Goal: Task Accomplishment & Management: Complete application form

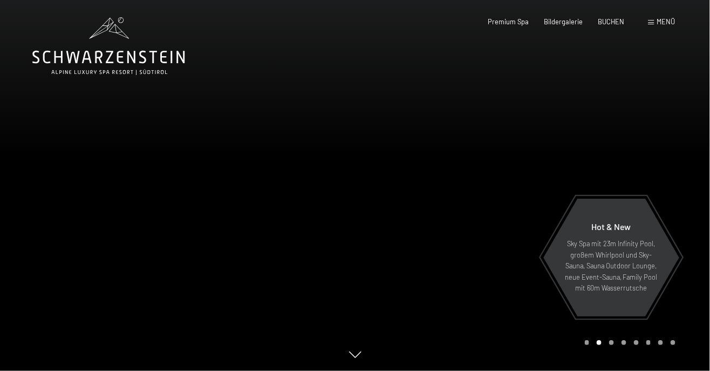
click at [659, 27] on div "Buchen Anfragen Premium Spa Bildergalerie BUCHEN Menü DE IT EN Gutschein Bilder…" at bounding box center [567, 22] width 218 height 10
click at [657, 22] on div "Menü" at bounding box center [662, 22] width 27 height 10
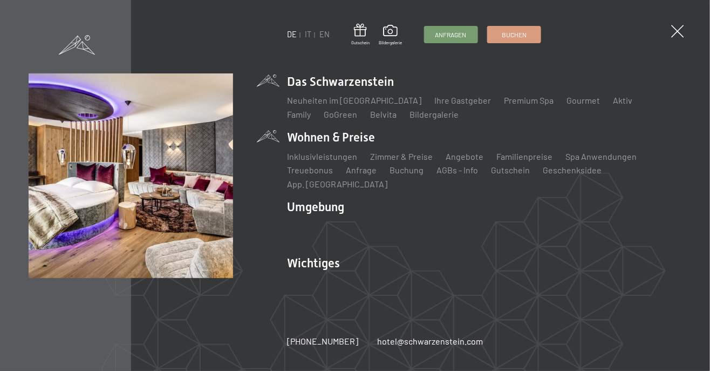
click at [366, 144] on li "Wohnen & Preise Inklusivleistungen Zimmer & Preise Liste Angebote Liste Familie…" at bounding box center [484, 159] width 395 height 61
click at [409, 161] on link "Zimmer & Preise" at bounding box center [401, 156] width 63 height 10
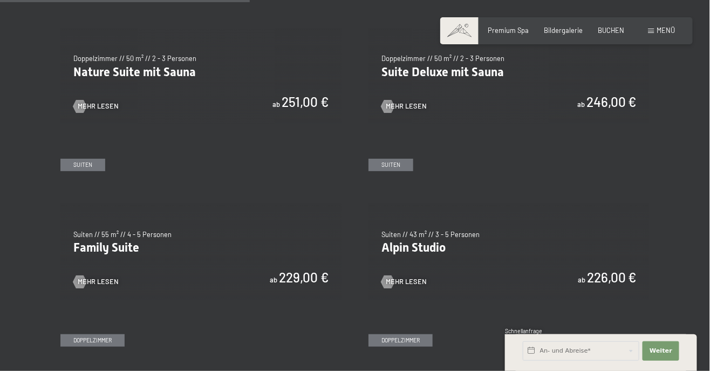
scroll to position [962, 0]
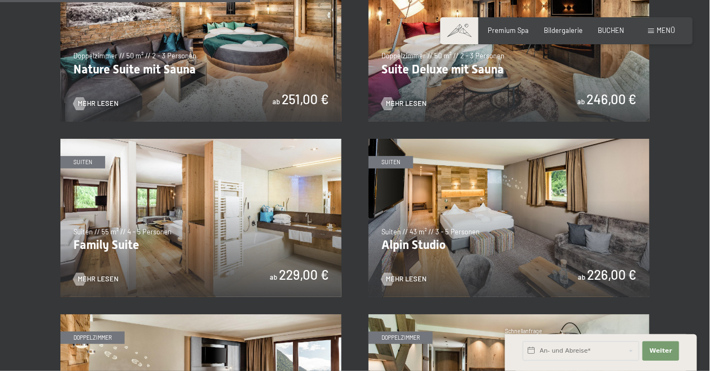
click at [268, 222] on span "Einwilligung Marketing*" at bounding box center [294, 216] width 89 height 11
click at [245, 222] on input "Einwilligung Marketing*" at bounding box center [239, 216] width 11 height 11
checkbox input "false"
click at [100, 280] on span "Mehr Lesen" at bounding box center [98, 279] width 41 height 10
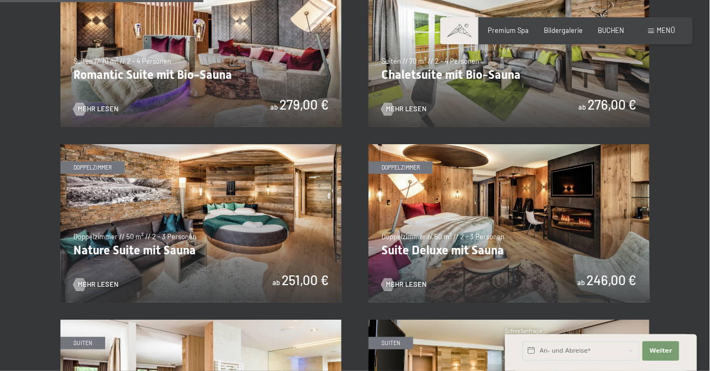
scroll to position [781, 0]
click at [369, 246] on img at bounding box center [227, 224] width 281 height 158
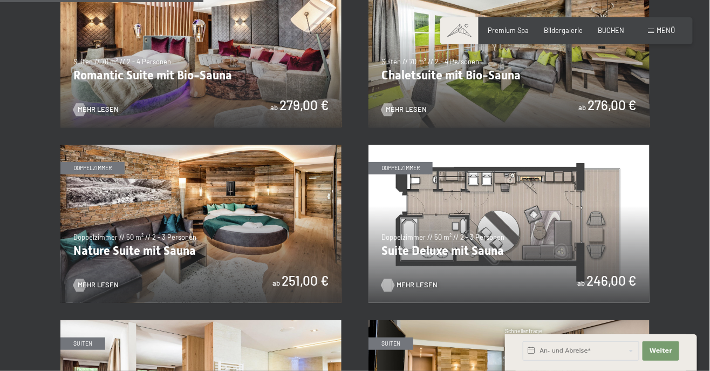
click at [418, 287] on span "Mehr Lesen" at bounding box center [417, 285] width 41 height 10
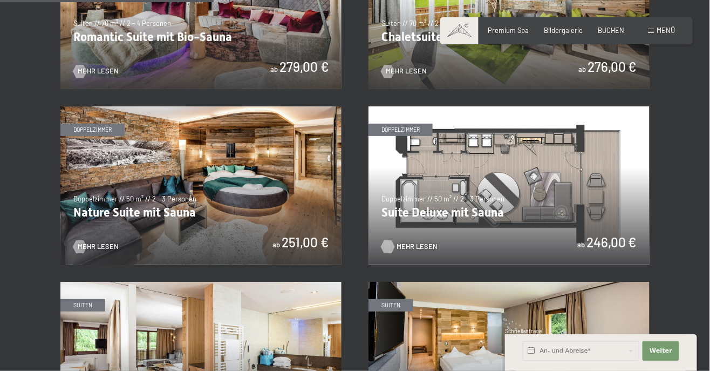
scroll to position [817, 0]
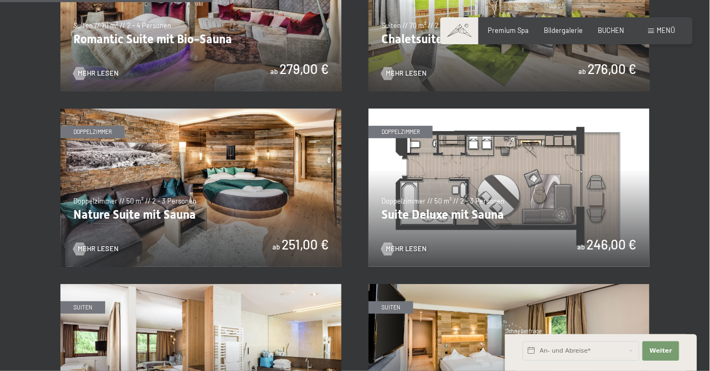
click at [270, 193] on img at bounding box center [200, 187] width 281 height 158
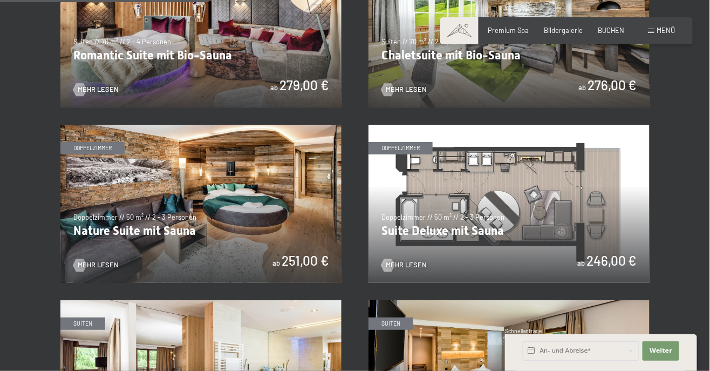
scroll to position [805, 0]
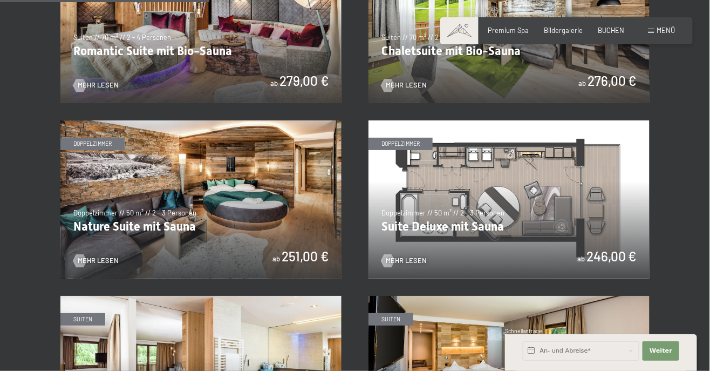
click at [252, 207] on img at bounding box center [200, 199] width 281 height 158
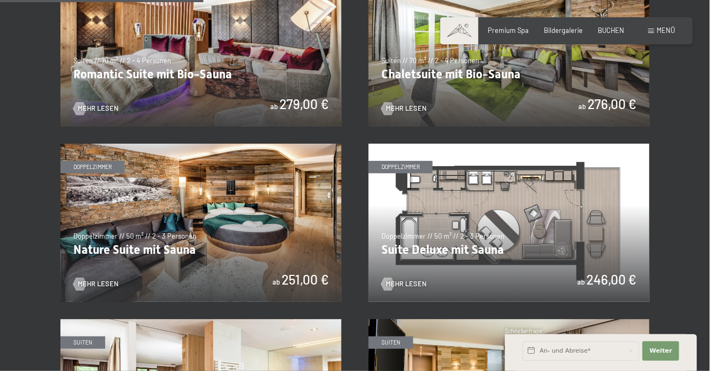
scroll to position [781, 0]
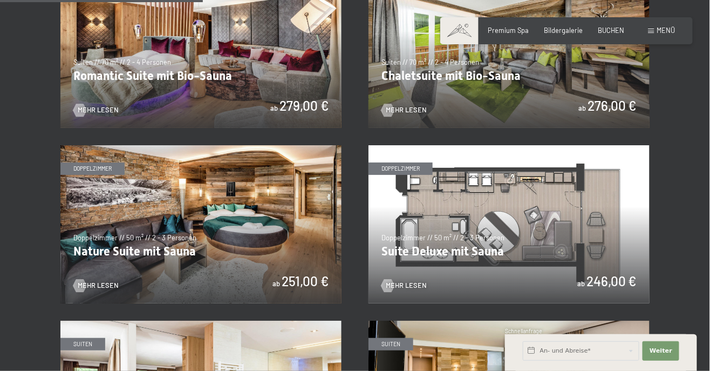
click at [565, 230] on img at bounding box center [509, 224] width 281 height 158
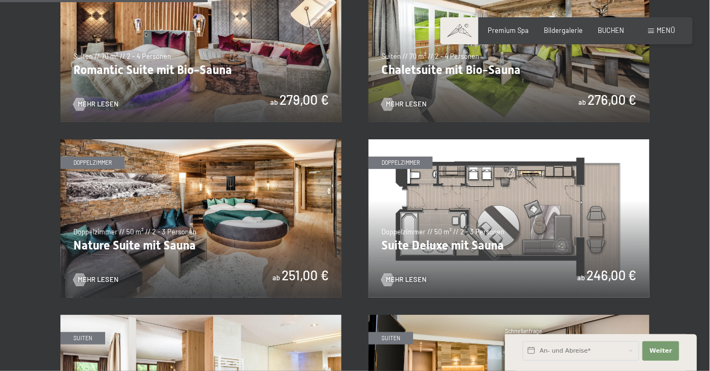
scroll to position [788, 0]
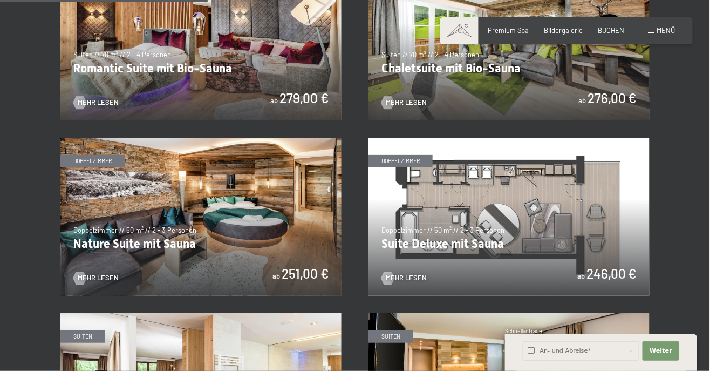
click at [486, 230] on img at bounding box center [509, 217] width 281 height 158
click at [406, 278] on span "Mehr Lesen" at bounding box center [417, 278] width 41 height 10
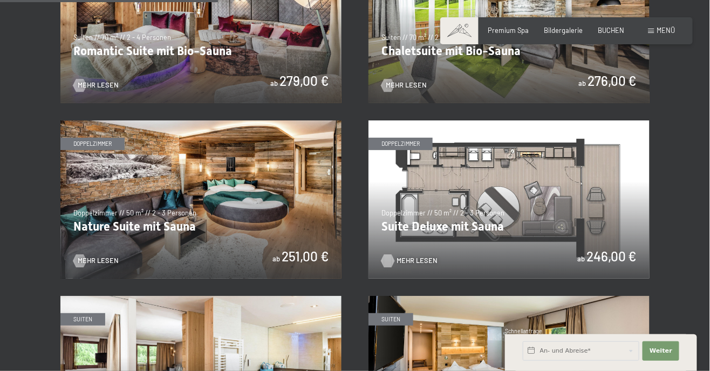
scroll to position [838, 0]
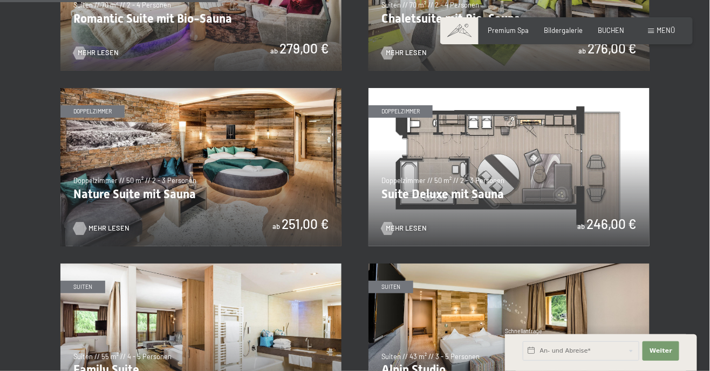
click at [106, 232] on span "Mehr Lesen" at bounding box center [109, 228] width 41 height 10
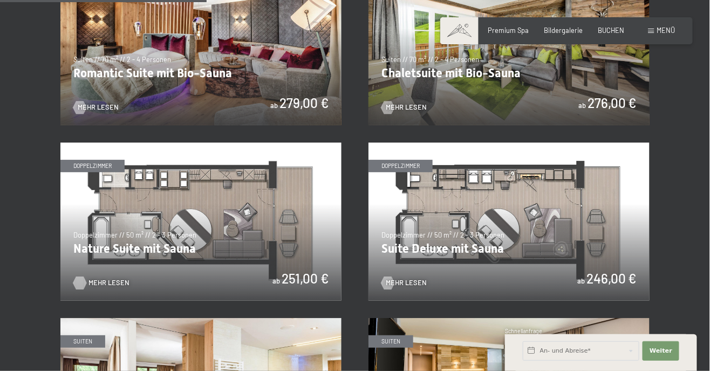
scroll to position [786, 0]
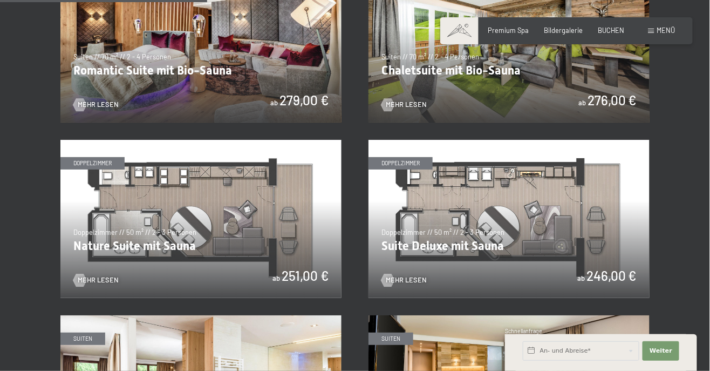
click at [537, 218] on img at bounding box center [509, 219] width 281 height 158
click at [409, 282] on span "Mehr Lesen" at bounding box center [417, 280] width 41 height 10
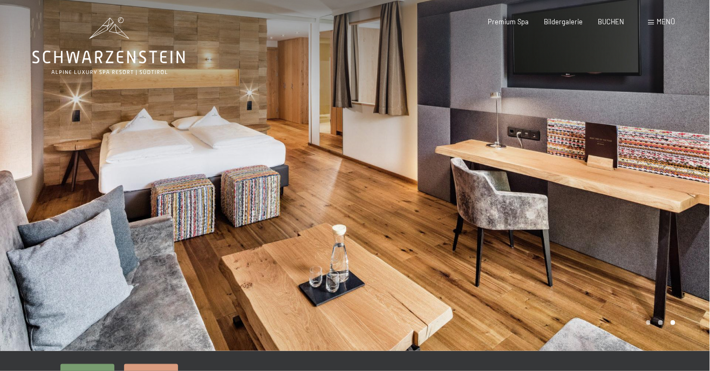
click at [676, 324] on div at bounding box center [532, 175] width 355 height 351
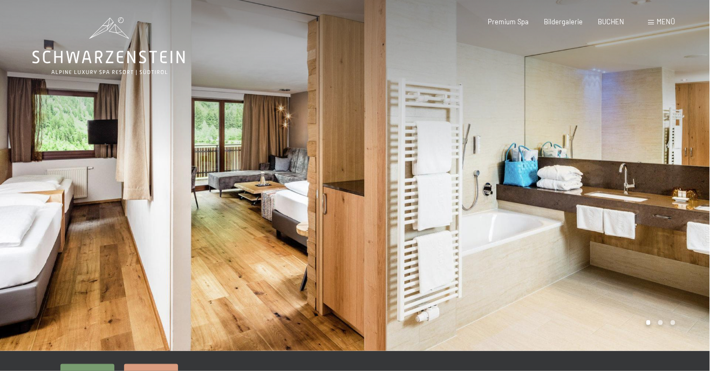
click at [660, 322] on div at bounding box center [532, 175] width 355 height 351
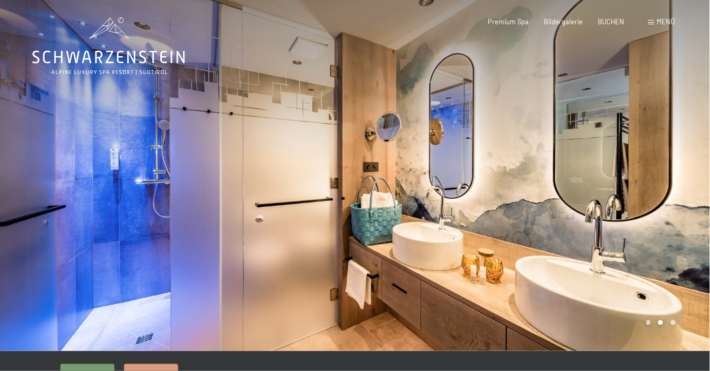
click at [671, 324] on div at bounding box center [532, 175] width 355 height 351
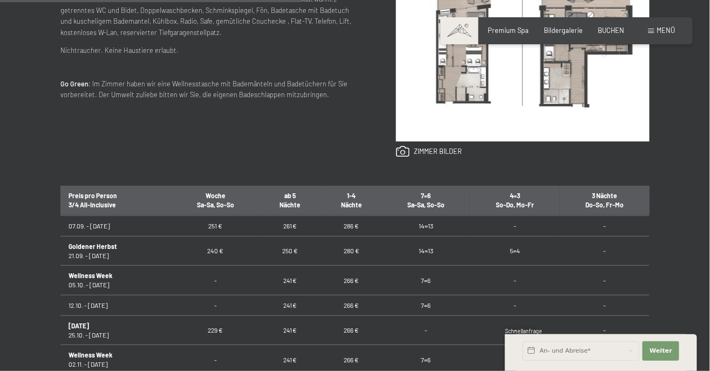
scroll to position [519, 0]
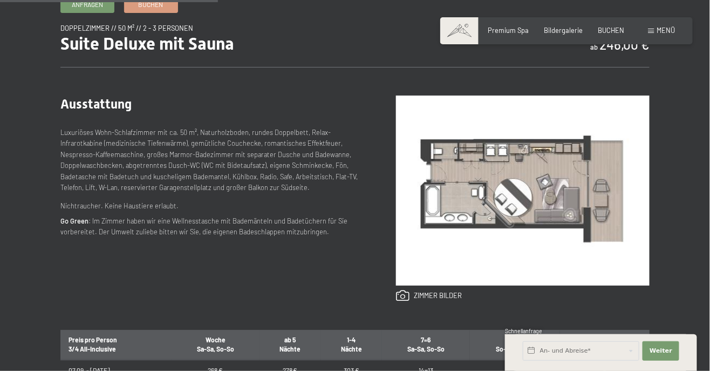
scroll to position [371, 0]
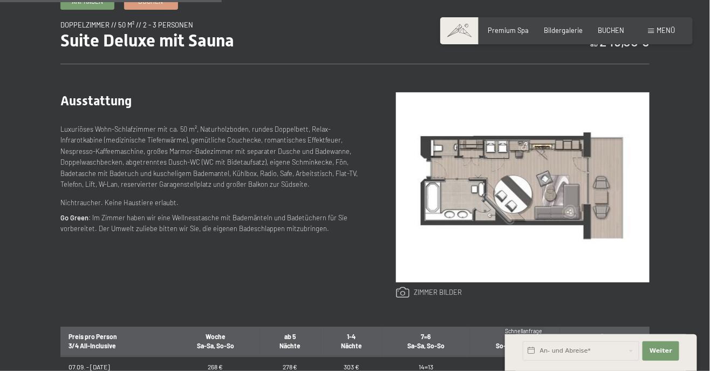
click at [446, 292] on link at bounding box center [429, 293] width 66 height 12
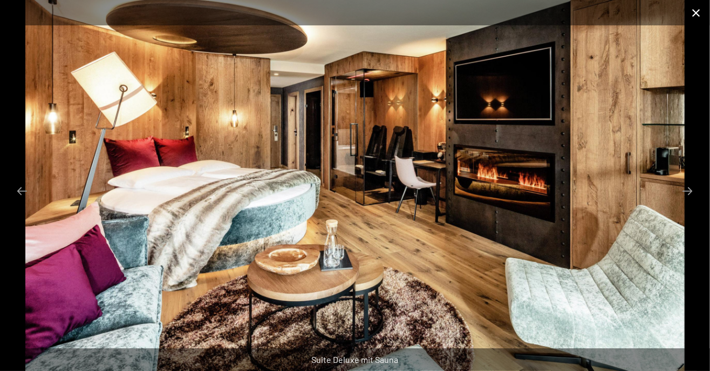
click at [698, 11] on button "Close gallery" at bounding box center [696, 12] width 27 height 25
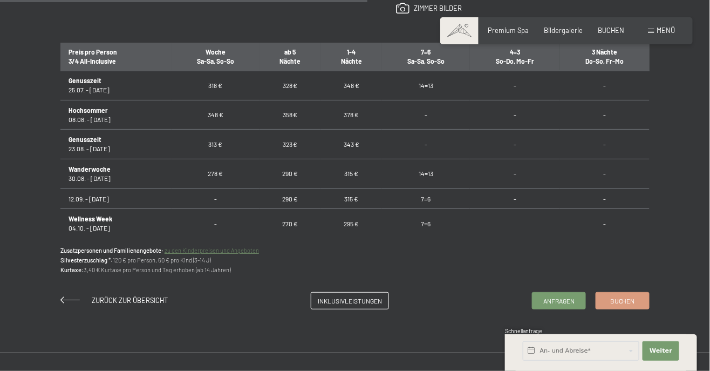
scroll to position [658, 0]
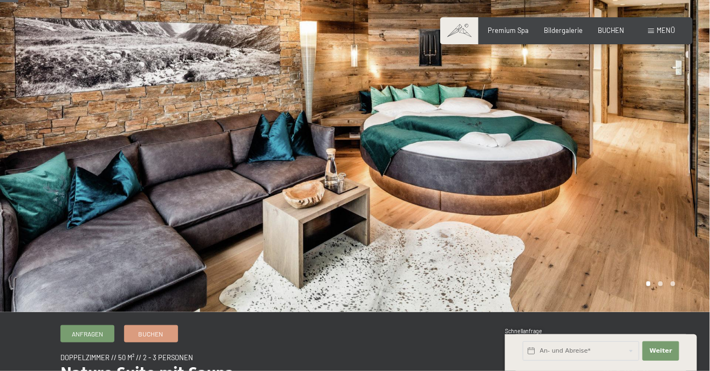
scroll to position [46, 0]
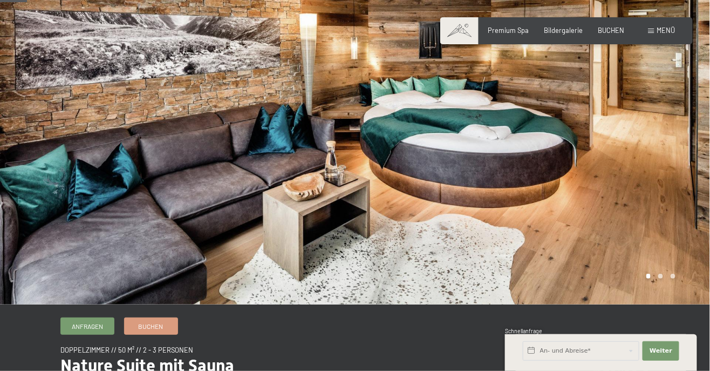
click at [662, 279] on div at bounding box center [532, 129] width 355 height 351
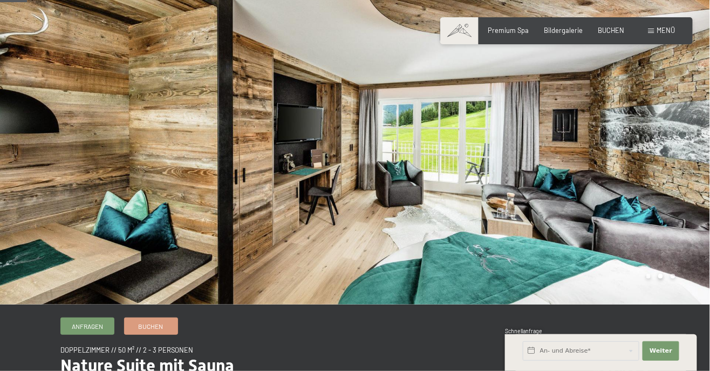
click at [662, 280] on div at bounding box center [532, 129] width 355 height 351
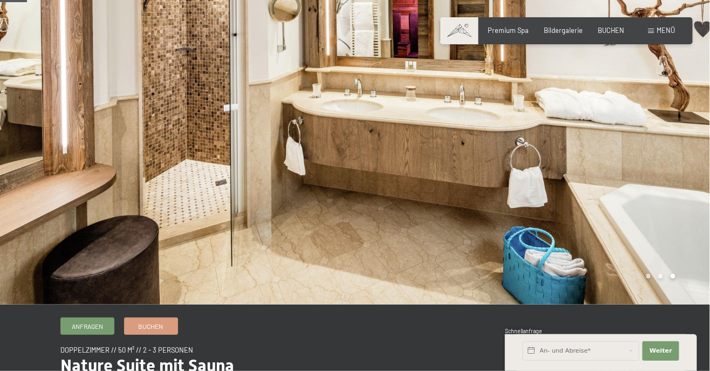
click at [674, 276] on div at bounding box center [532, 129] width 355 height 351
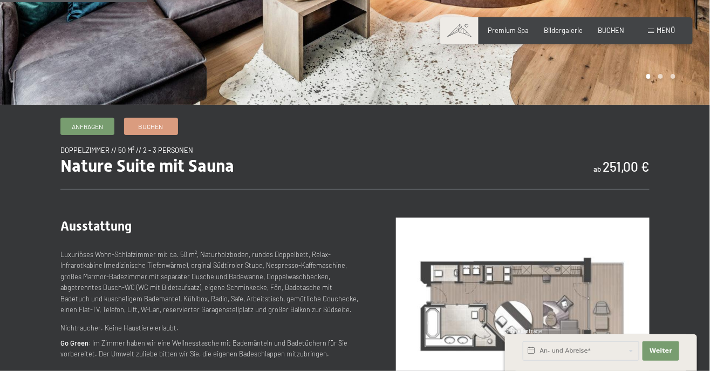
scroll to position [246, 0]
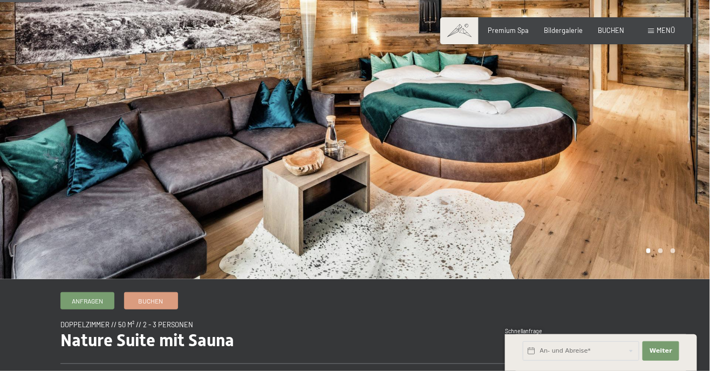
scroll to position [76, 0]
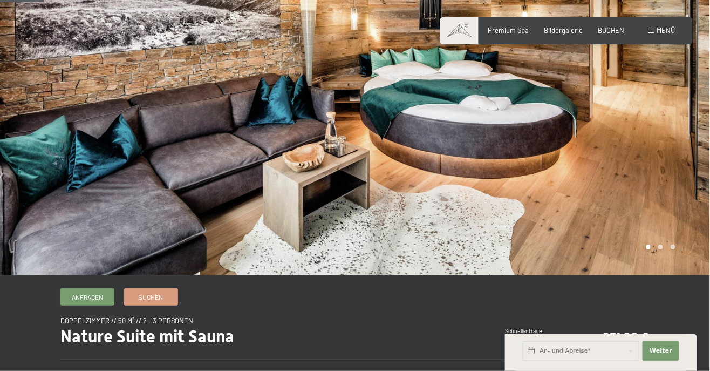
click at [661, 253] on div at bounding box center [532, 99] width 355 height 351
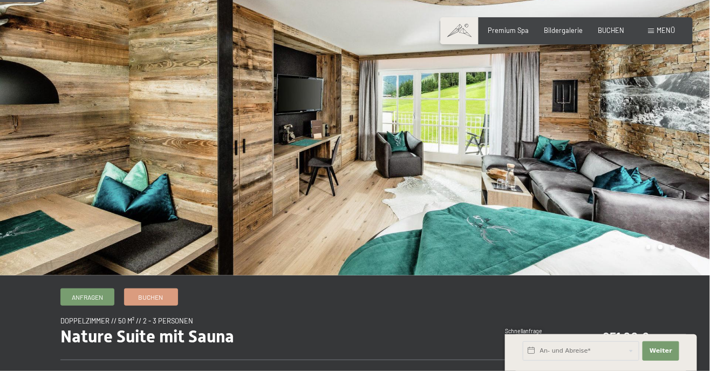
click at [671, 245] on div at bounding box center [532, 99] width 355 height 351
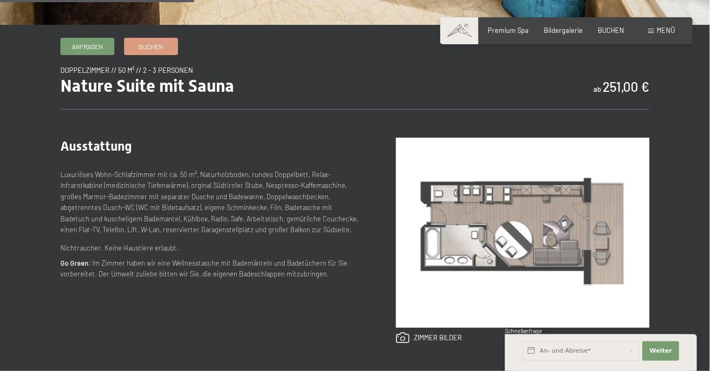
scroll to position [325, 0]
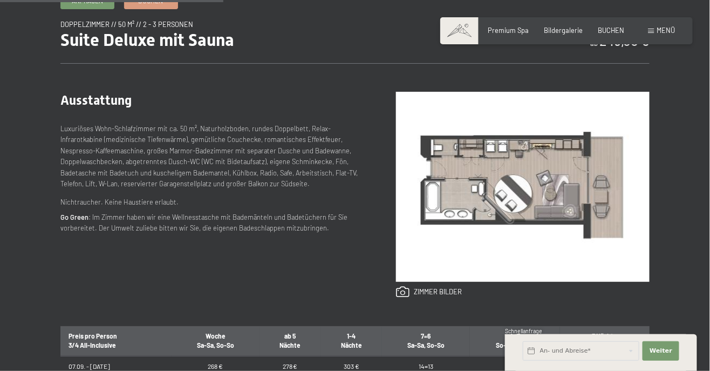
scroll to position [374, 0]
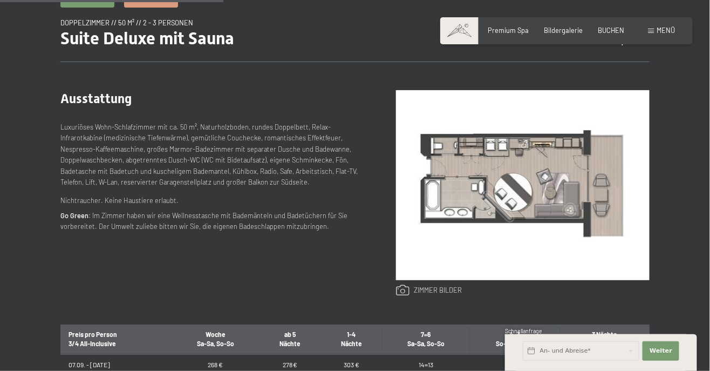
click at [443, 291] on link at bounding box center [429, 290] width 66 height 12
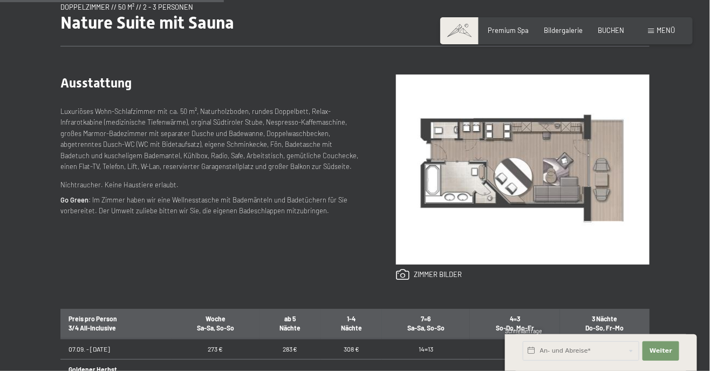
scroll to position [398, 0]
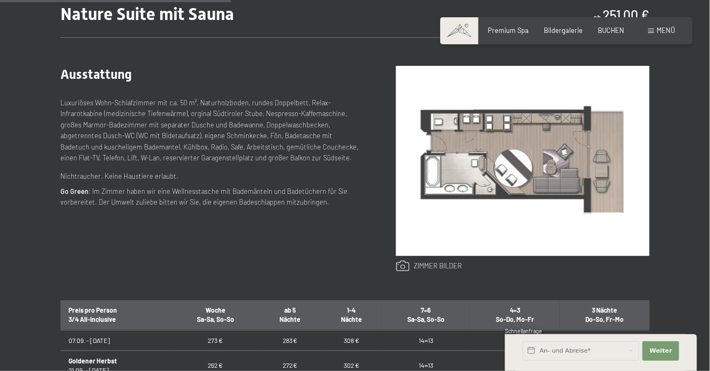
click at [433, 270] on link at bounding box center [429, 266] width 66 height 12
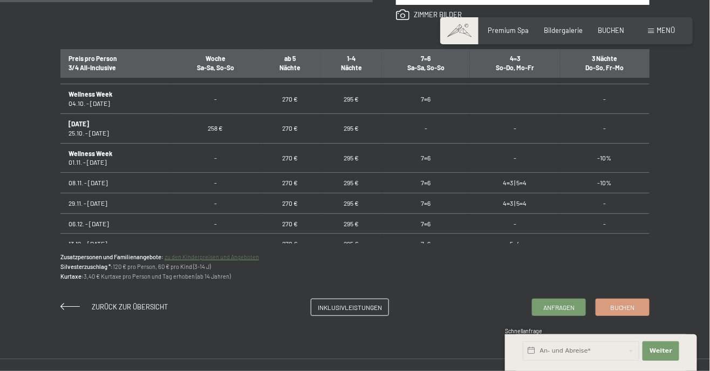
scroll to position [650, 0]
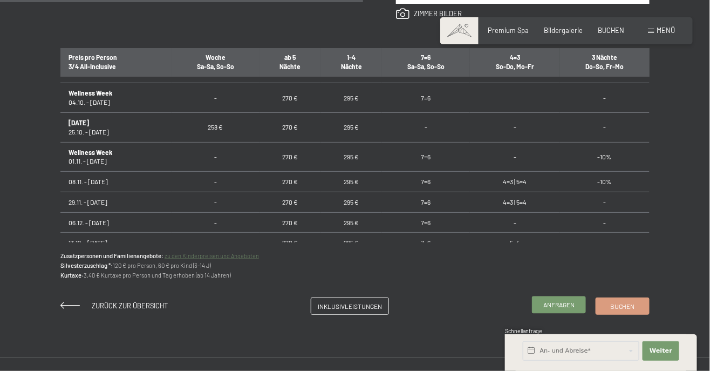
click at [566, 307] on span "Anfragen" at bounding box center [559, 304] width 31 height 9
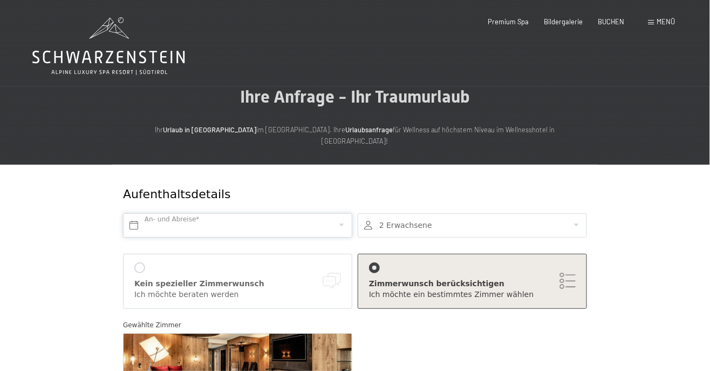
click at [294, 213] on input "text" at bounding box center [237, 225] width 229 height 24
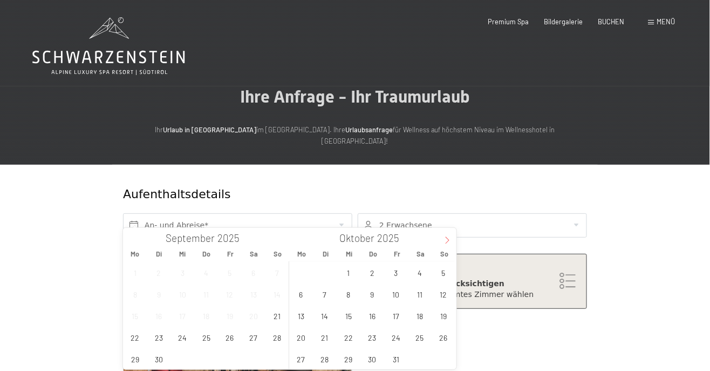
click at [443, 241] on span at bounding box center [447, 237] width 18 height 18
click at [444, 242] on icon at bounding box center [448, 240] width 8 height 8
type input "2026"
click at [445, 241] on icon at bounding box center [448, 240] width 8 height 8
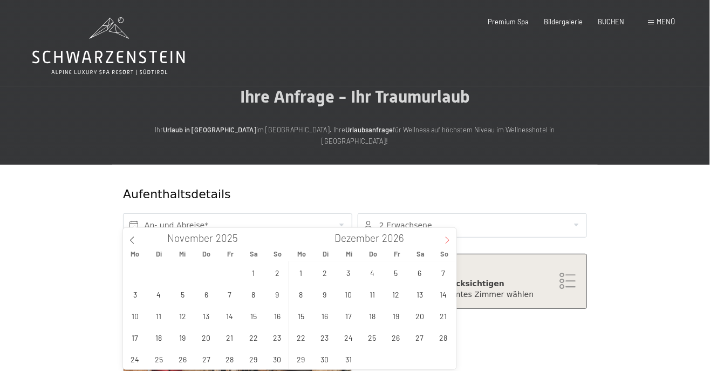
type input "2026"
click at [444, 241] on icon at bounding box center [448, 240] width 8 height 8
click at [444, 241] on span at bounding box center [447, 237] width 18 height 18
click at [443, 241] on span at bounding box center [447, 237] width 18 height 18
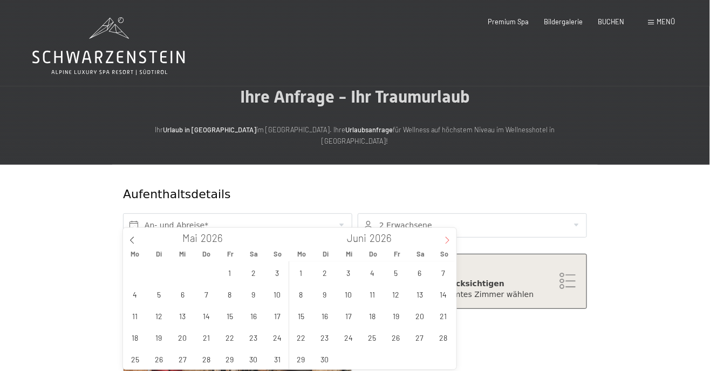
click at [444, 240] on icon at bounding box center [448, 240] width 8 height 8
click at [443, 240] on span at bounding box center [447, 237] width 18 height 18
click at [444, 239] on icon at bounding box center [448, 240] width 8 height 8
click at [445, 239] on icon at bounding box center [448, 240] width 8 height 8
click at [444, 239] on icon at bounding box center [448, 240] width 8 height 8
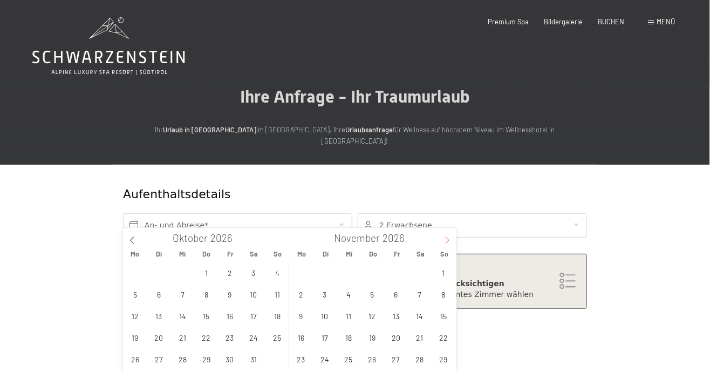
click at [443, 240] on span at bounding box center [447, 237] width 18 height 18
click at [303, 315] on span "14" at bounding box center [301, 315] width 21 height 21
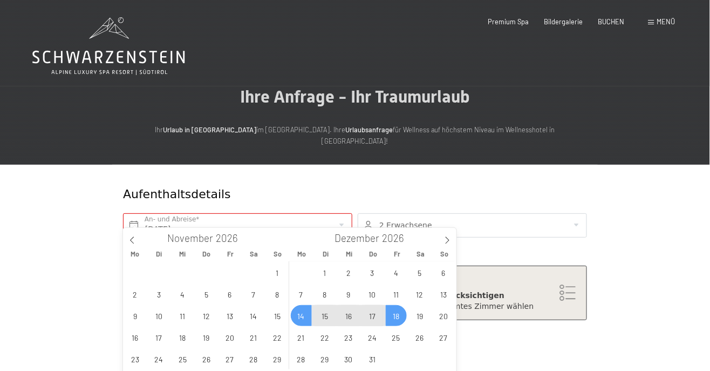
click at [394, 314] on span "18" at bounding box center [396, 315] width 21 height 21
type input "Mo. 14.12.2026 - Fr. 18.12.2026"
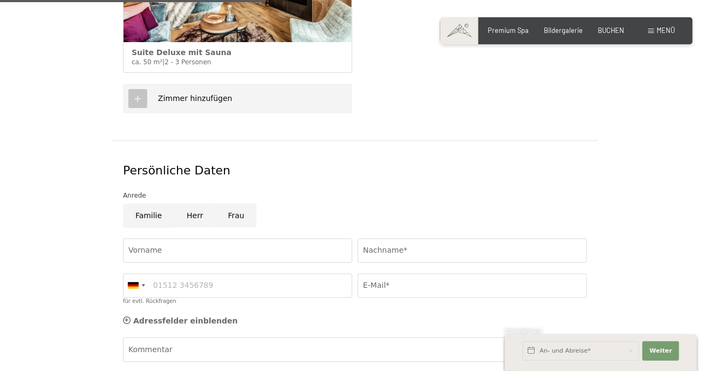
scroll to position [403, 0]
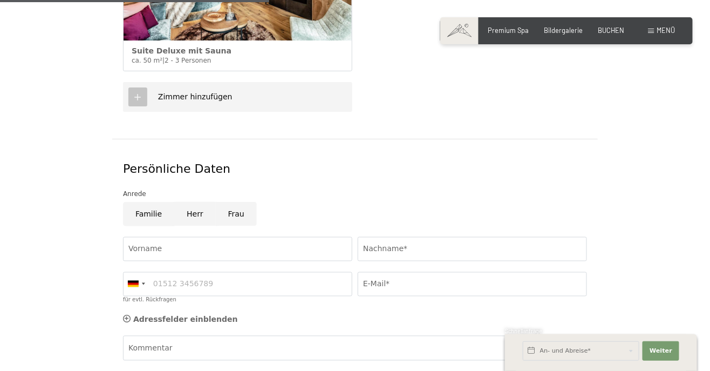
click at [192, 202] on input "Herr" at bounding box center [194, 214] width 41 height 24
radio input "true"
click at [233, 237] on input "Vorname" at bounding box center [237, 249] width 229 height 24
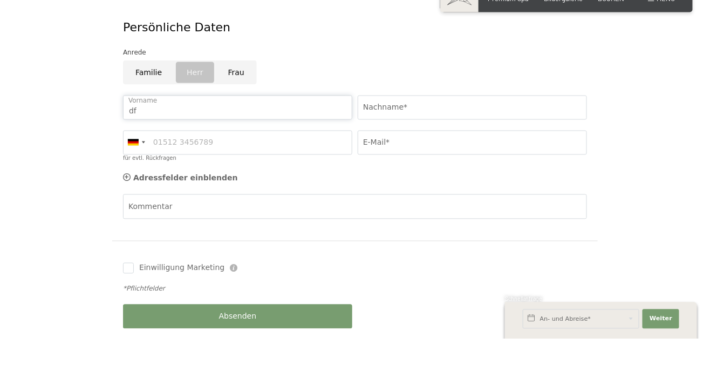
scroll to position [512, 0]
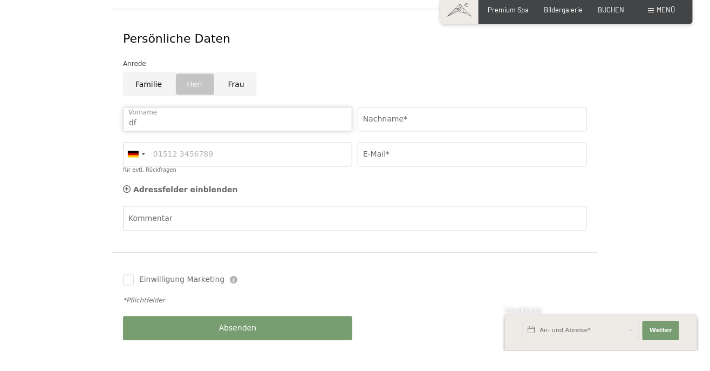
type input "d"
type input "Andreas"
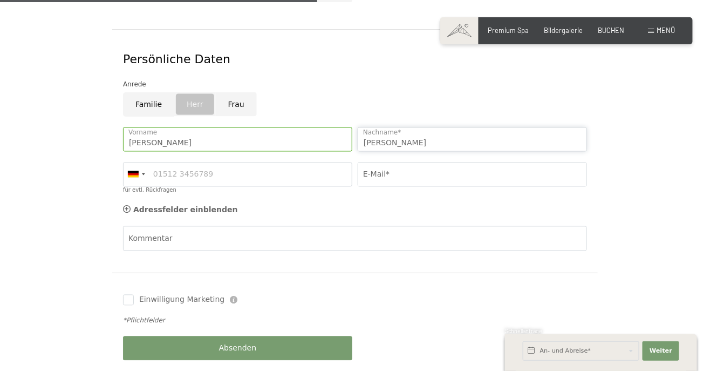
type input "Steckbauer"
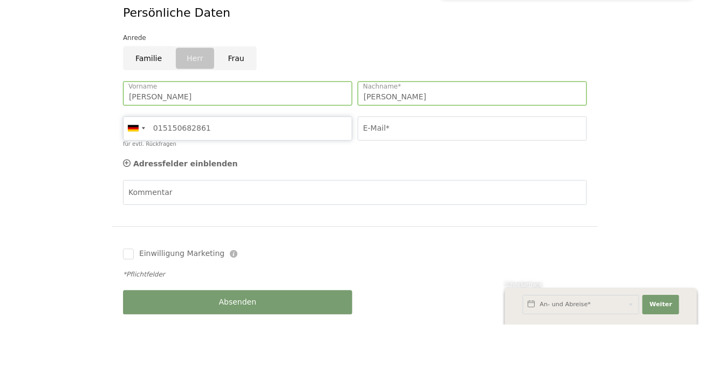
type input "015150682861"
click at [462, 164] on input "E-Mail*" at bounding box center [472, 174] width 229 height 24
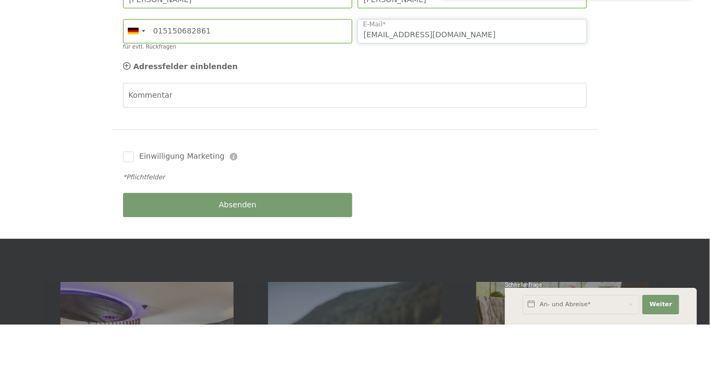
scroll to position [609, 0]
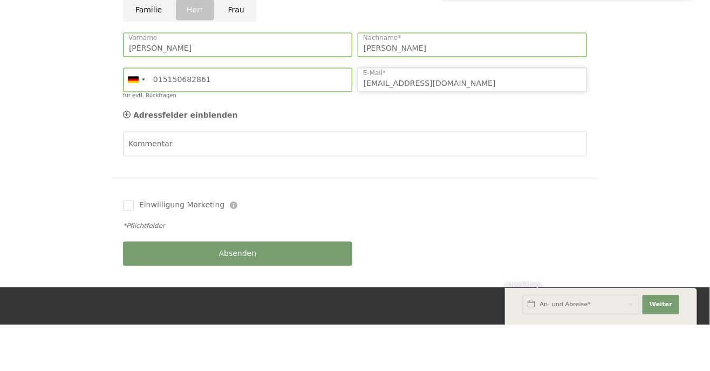
type input "Steckbauer2018@gmail.com"
click at [270, 287] on div "Absenden" at bounding box center [237, 299] width 235 height 35
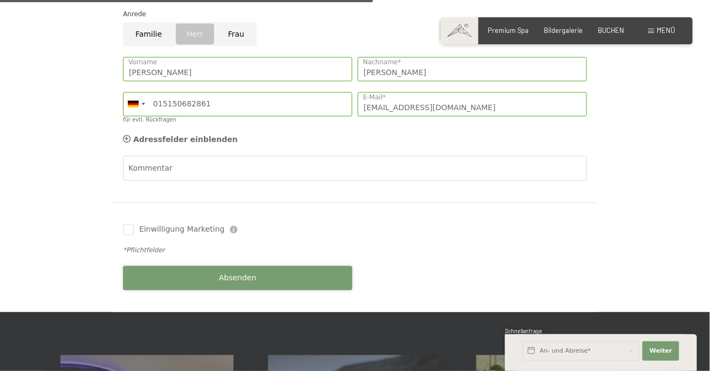
scroll to position [583, 0]
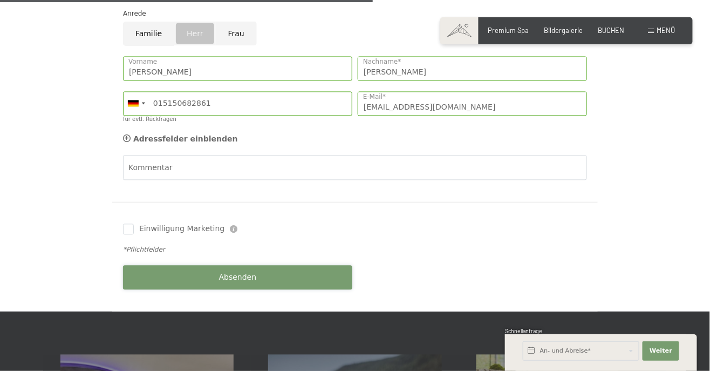
click at [268, 267] on button "Absenden" at bounding box center [237, 278] width 229 height 24
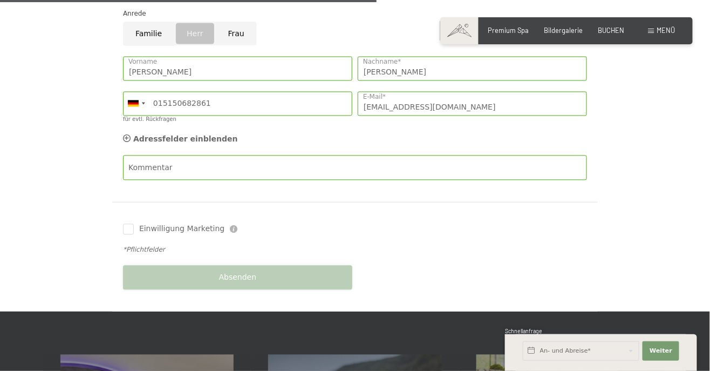
scroll to position [600, 0]
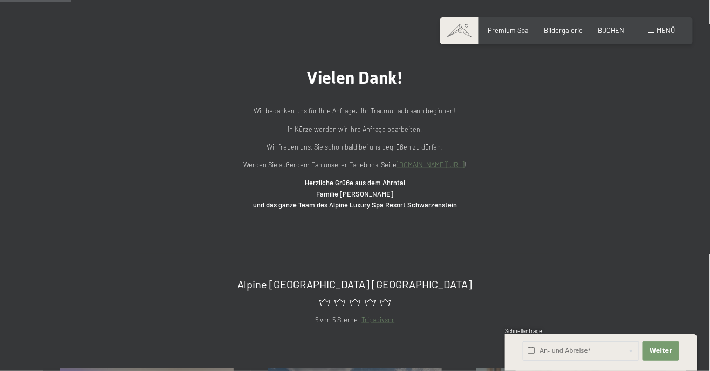
scroll to position [63, 0]
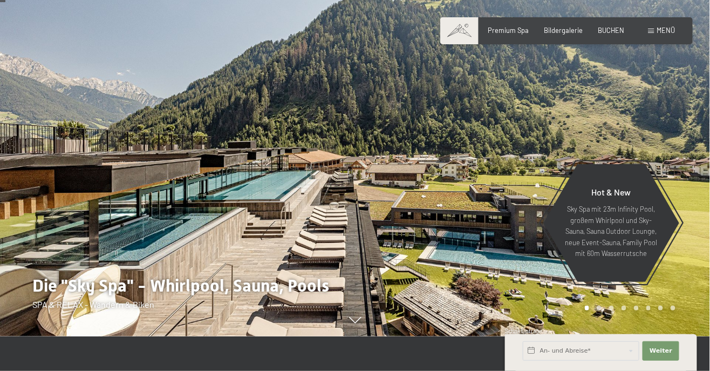
click at [652, 31] on span at bounding box center [652, 31] width 6 height 5
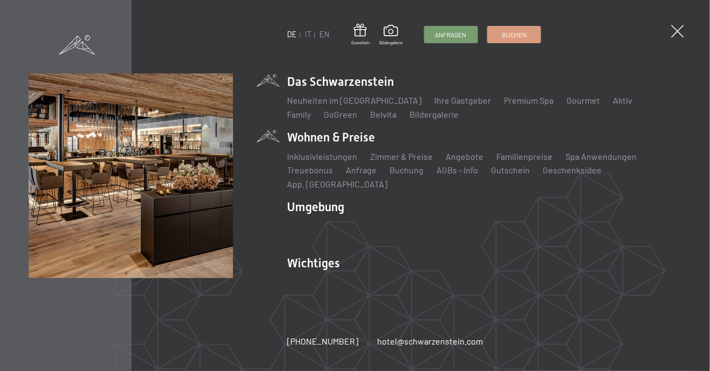
click at [369, 149] on li "Wohnen & Preise Inklusivleistungen Zimmer & Preise Liste Angebote Liste Familie…" at bounding box center [484, 159] width 395 height 61
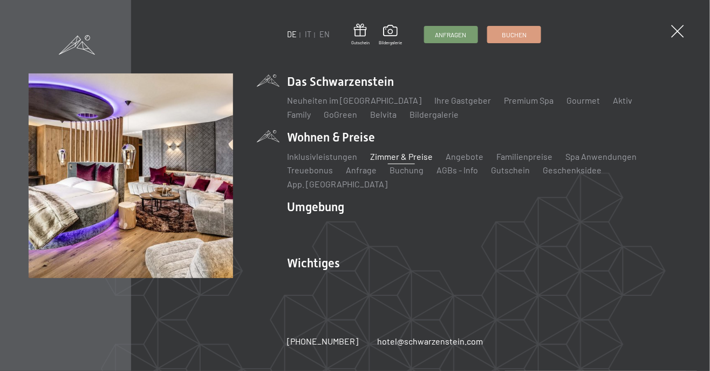
click at [406, 161] on link "Zimmer & Preise" at bounding box center [401, 156] width 63 height 10
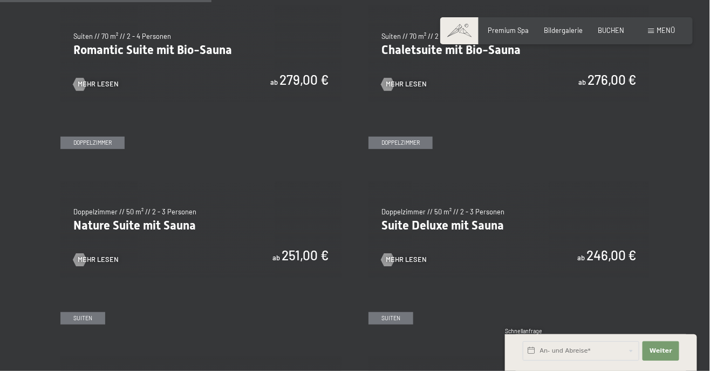
scroll to position [812, 0]
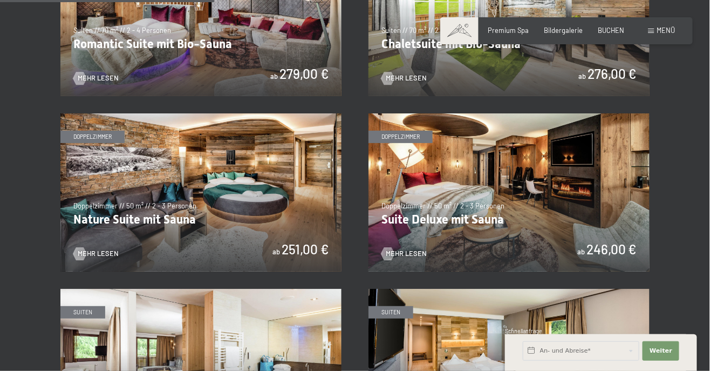
click at [499, 179] on img at bounding box center [509, 192] width 281 height 158
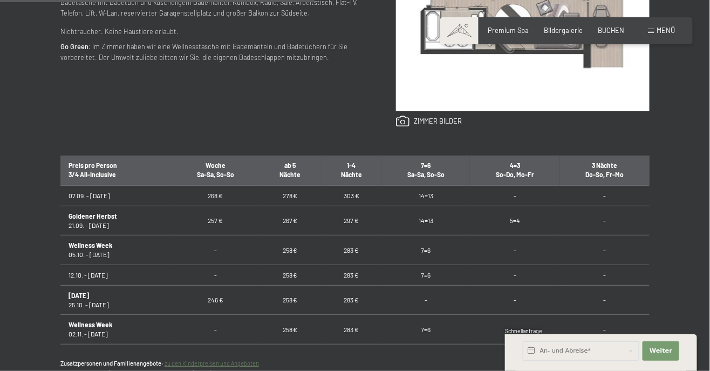
scroll to position [544, 0]
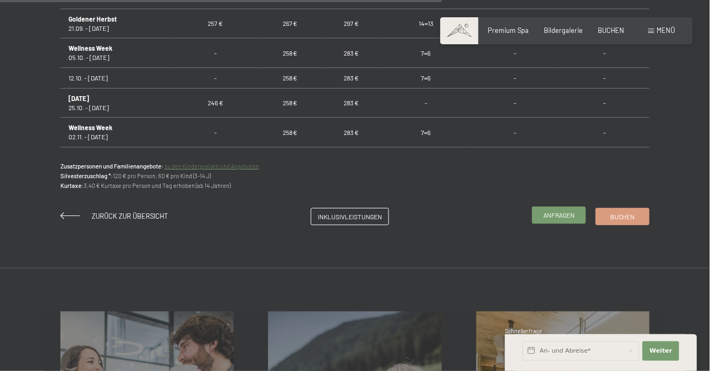
click at [557, 216] on span "Anfragen" at bounding box center [559, 215] width 31 height 9
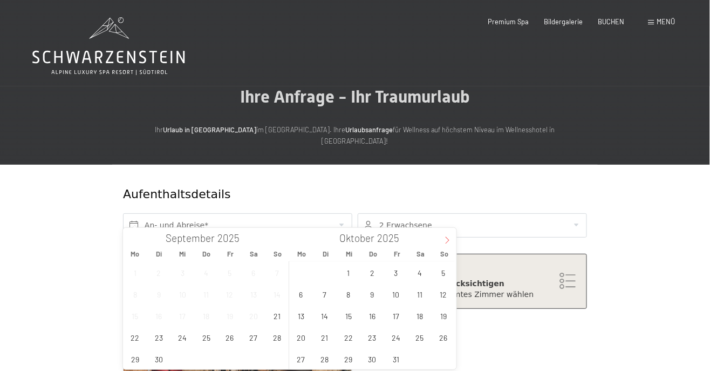
click at [446, 241] on icon at bounding box center [448, 240] width 8 height 8
click at [446, 242] on icon at bounding box center [448, 240] width 8 height 8
type input "2026"
click at [446, 242] on icon at bounding box center [448, 240] width 8 height 8
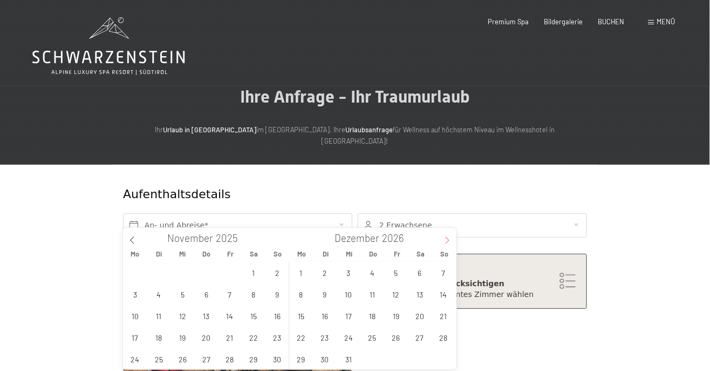
type input "2026"
click at [441, 245] on span at bounding box center [447, 237] width 18 height 18
click at [447, 241] on icon at bounding box center [448, 240] width 8 height 8
click at [447, 240] on icon at bounding box center [448, 240] width 8 height 8
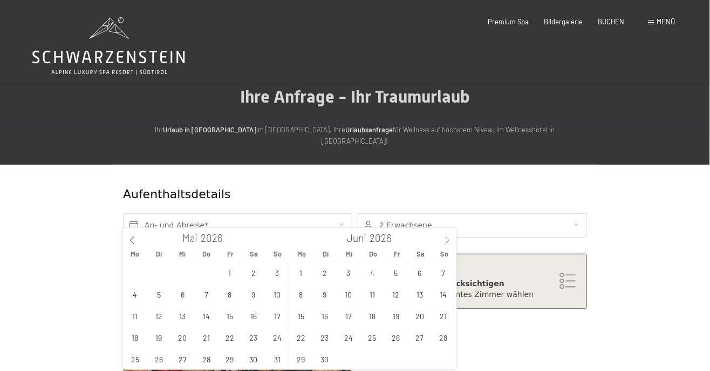
click at [450, 241] on icon at bounding box center [448, 240] width 8 height 8
click at [449, 241] on icon at bounding box center [448, 240] width 8 height 8
click at [449, 241] on icon at bounding box center [448, 240] width 4 height 7
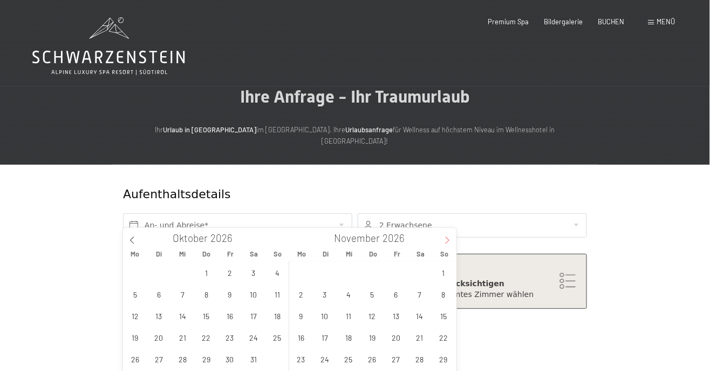
click at [449, 241] on icon at bounding box center [448, 240] width 8 height 8
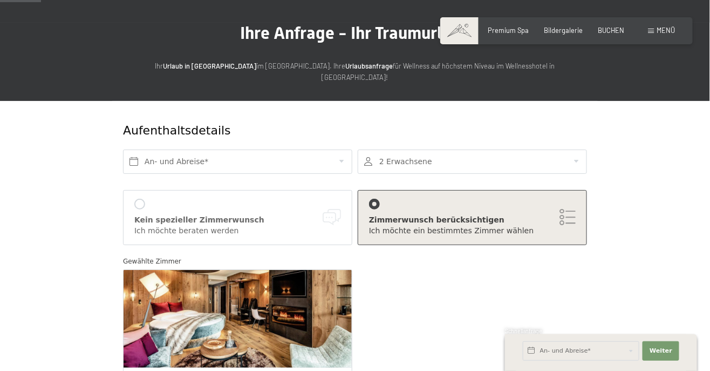
scroll to position [72, 0]
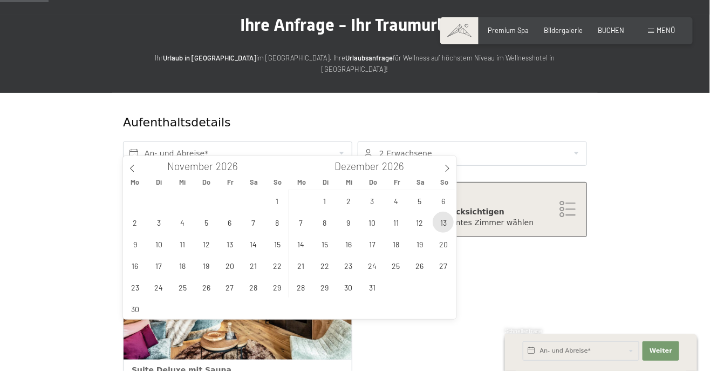
click at [444, 224] on span "13" at bounding box center [443, 222] width 21 height 21
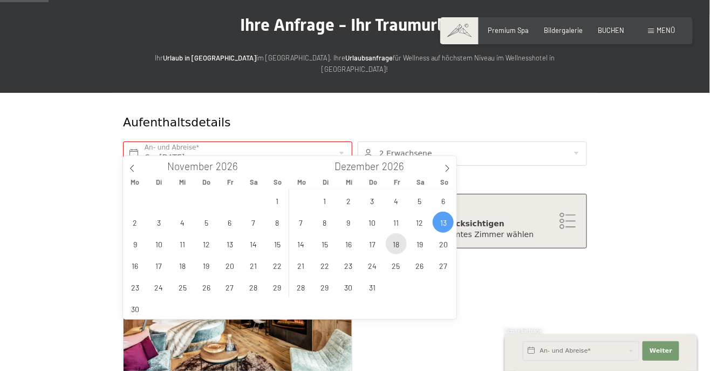
click at [398, 245] on span "18" at bounding box center [396, 243] width 21 height 21
type input "So. 13.12.2026 - Fr. 18.12.2026"
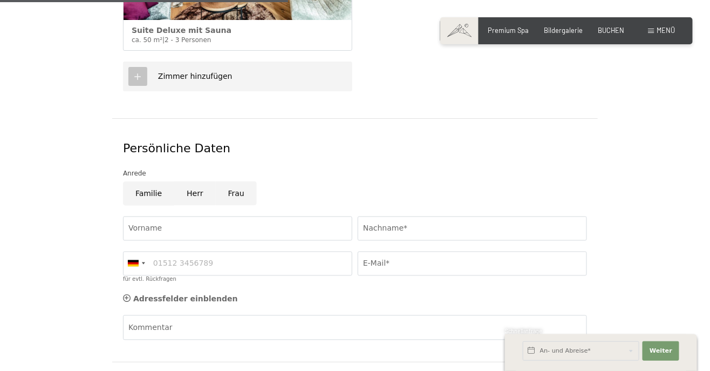
scroll to position [435, 0]
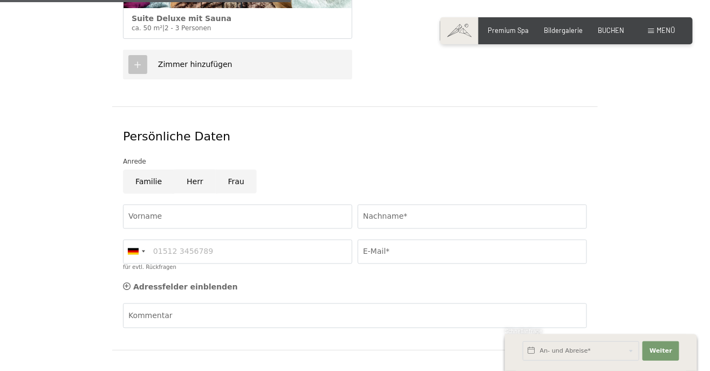
click at [192, 177] on input "Herr" at bounding box center [194, 181] width 41 height 24
radio input "true"
click at [250, 205] on input "Vorname" at bounding box center [237, 217] width 229 height 24
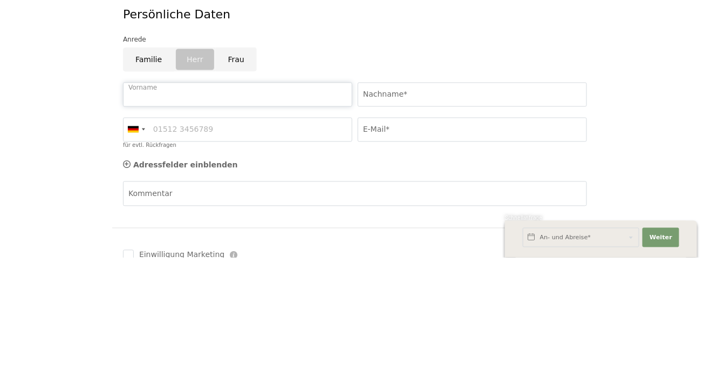
scroll to position [444, 0]
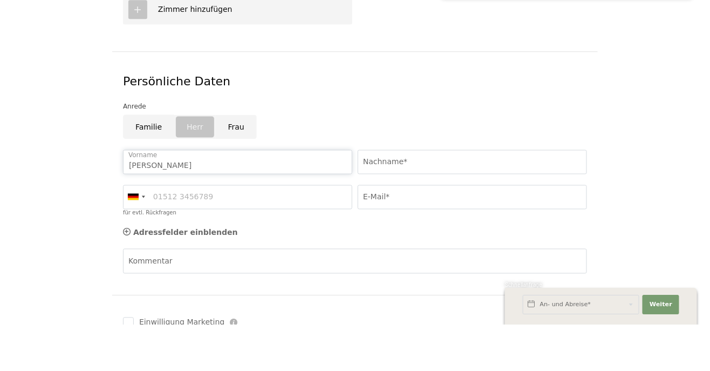
type input "Andreas"
click at [463, 197] on input "Nachname*" at bounding box center [472, 208] width 229 height 24
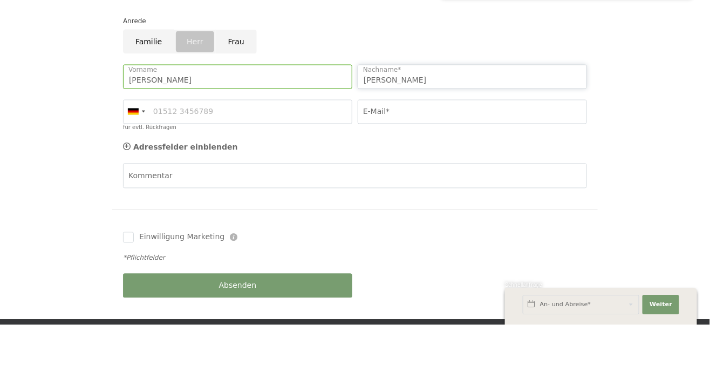
scroll to position [532, 0]
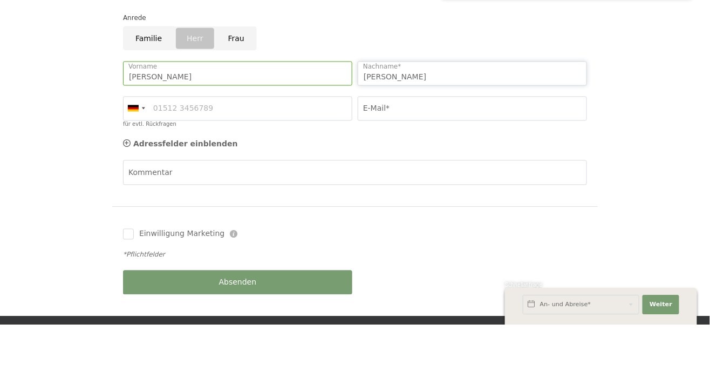
type input "Steckbauer"
click at [236, 145] on input "für evtl. Rückfragen" at bounding box center [237, 155] width 229 height 24
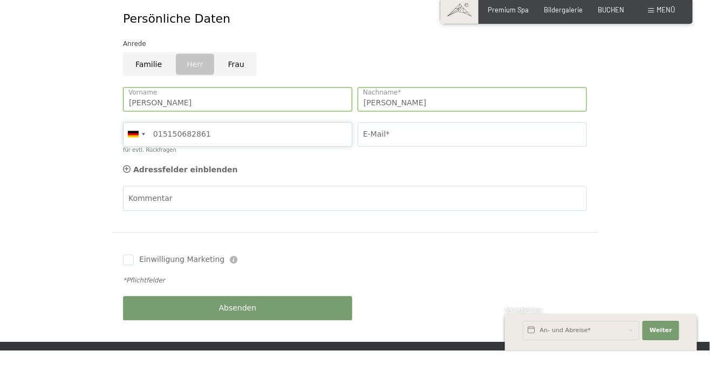
type input "015150682861"
click at [450, 143] on input "E-Mail*" at bounding box center [472, 155] width 229 height 24
type input "a"
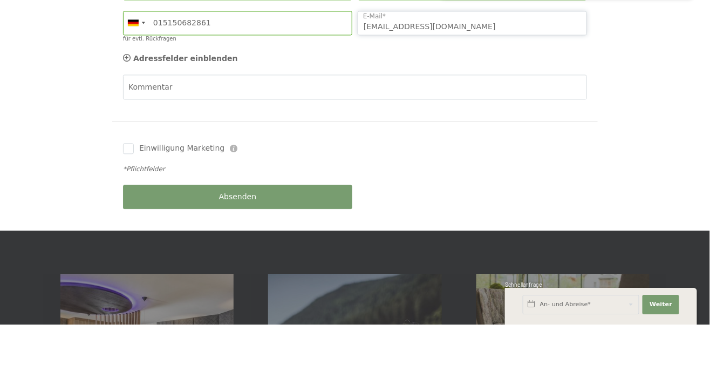
type input "steckbauer2018@gmail.com"
click at [250, 222] on span "Einwilligung Marketing*" at bounding box center [294, 216] width 89 height 11
click at [245, 222] on input "Einwilligung Marketing*" at bounding box center [239, 216] width 11 height 11
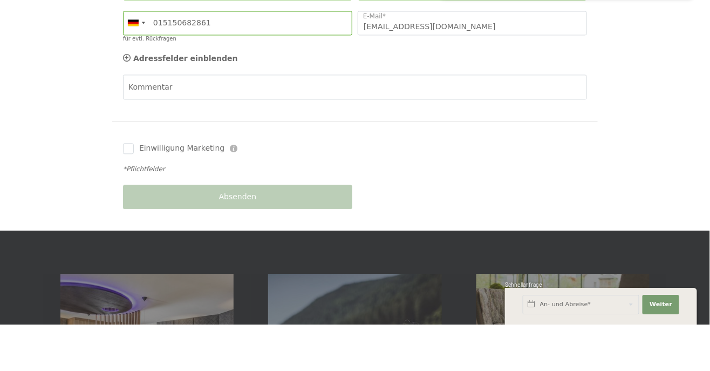
scroll to position [618, 0]
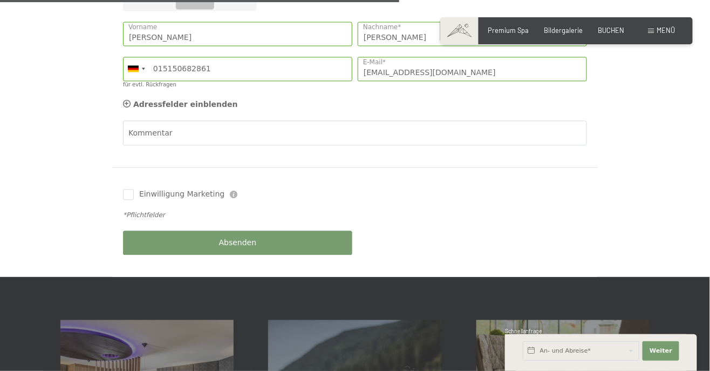
click at [250, 222] on label "Einwilligung Marketing*" at bounding box center [292, 216] width 94 height 11
click at [245, 222] on input "Einwilligung Marketing*" at bounding box center [239, 216] width 11 height 11
checkbox input "false"
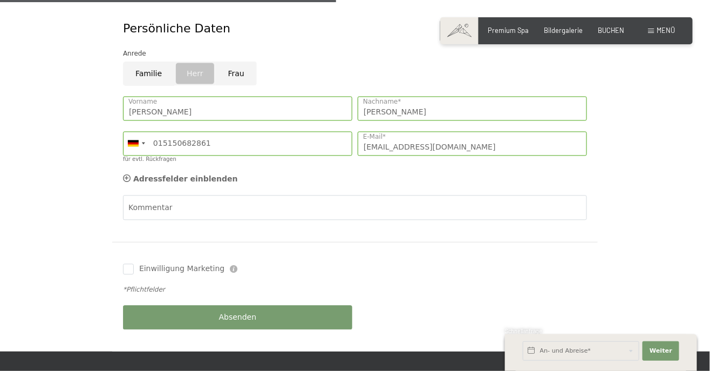
scroll to position [542, 0]
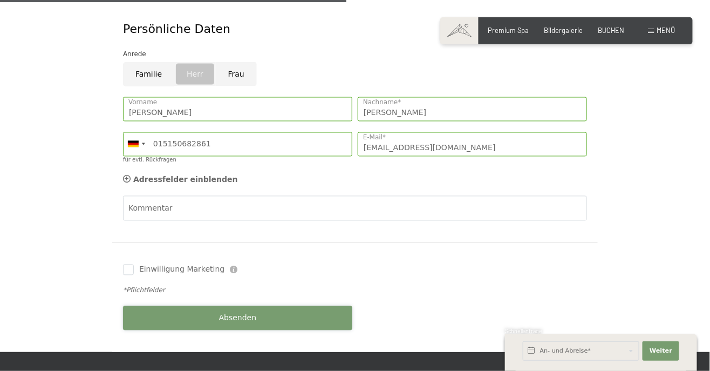
click at [269, 306] on button "Absenden" at bounding box center [237, 318] width 229 height 24
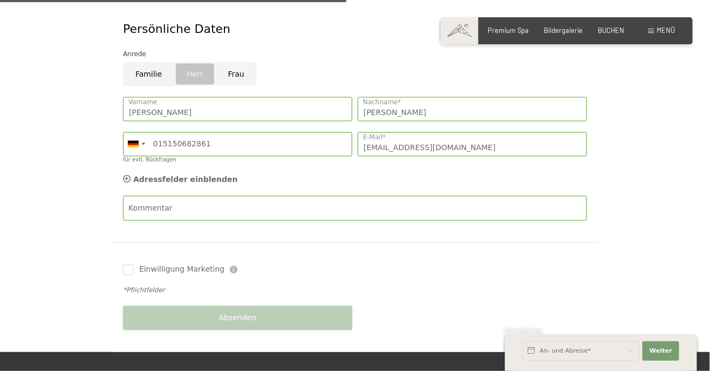
scroll to position [558, 0]
